Goal: Download file/media: Obtain a digital file from the website

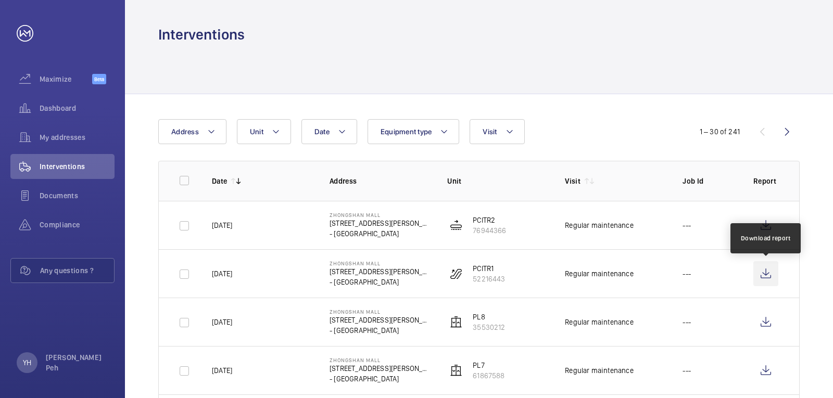
click at [768, 278] on wm-front-icon-button at bounding box center [765, 273] width 25 height 25
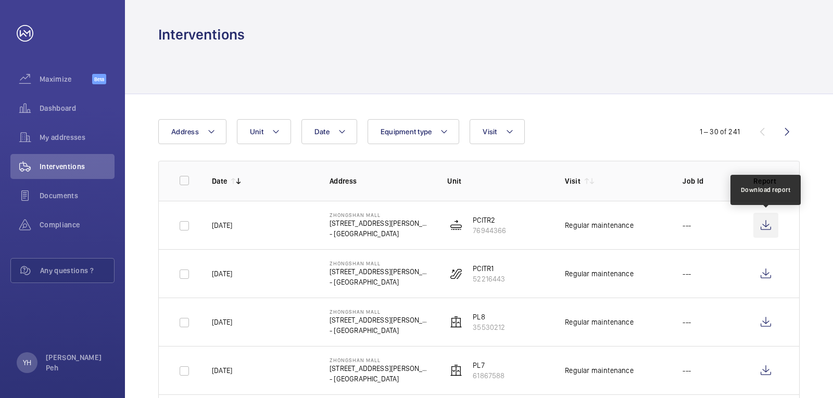
click at [765, 229] on wm-front-icon-button at bounding box center [765, 225] width 25 height 25
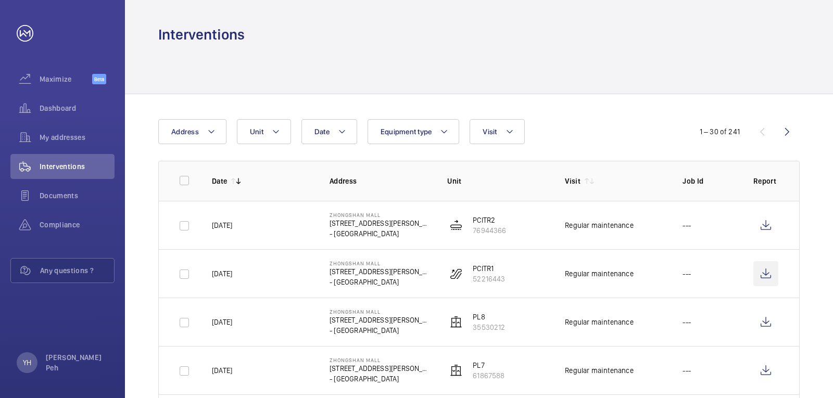
click at [778, 274] on td at bounding box center [767, 273] width 62 height 48
click at [771, 274] on wm-front-icon-button at bounding box center [765, 273] width 25 height 25
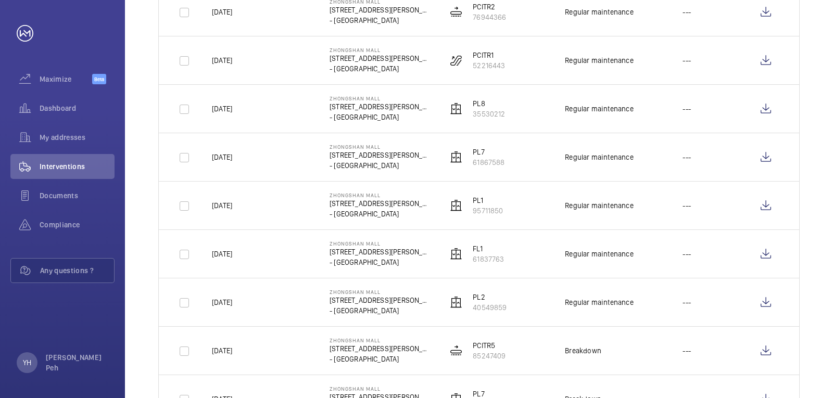
scroll to position [104, 0]
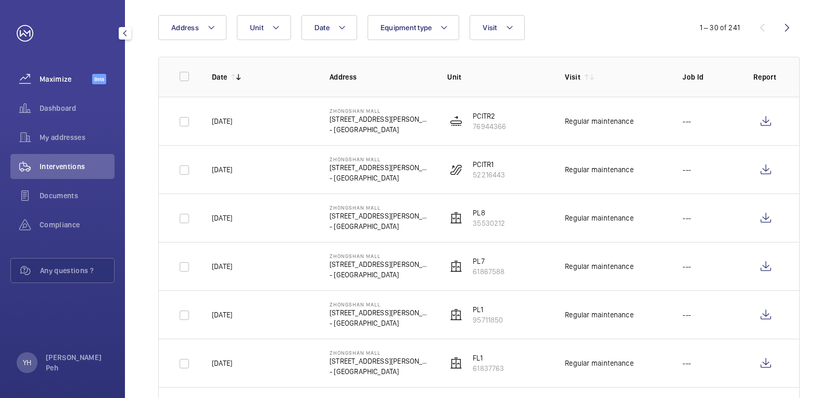
click at [82, 78] on span "Maximize" at bounding box center [66, 79] width 53 height 10
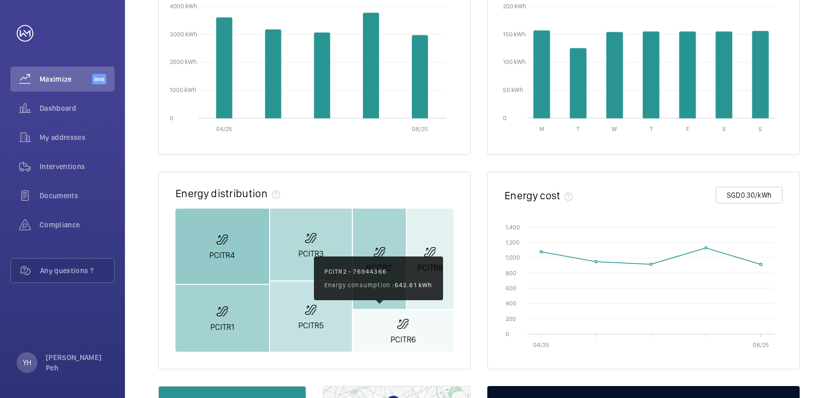
scroll to position [208, 0]
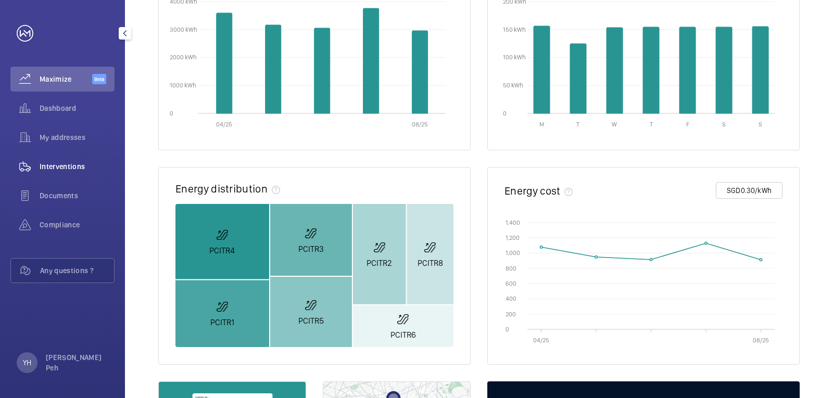
click at [71, 157] on div "Interventions" at bounding box center [62, 166] width 104 height 25
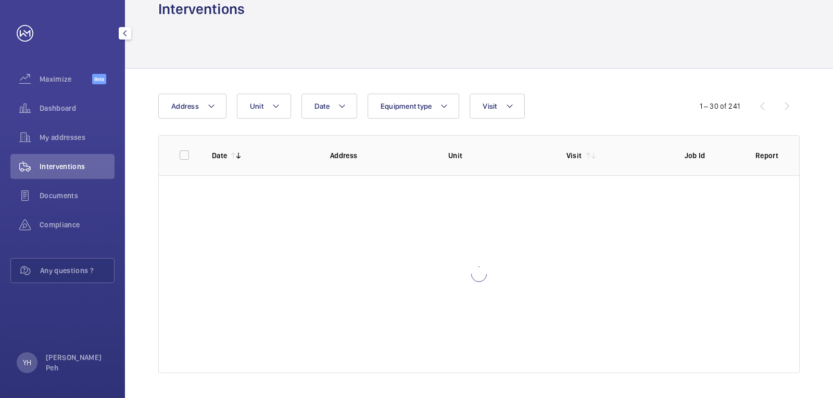
scroll to position [25, 0]
